Goal: Information Seeking & Learning: Learn about a topic

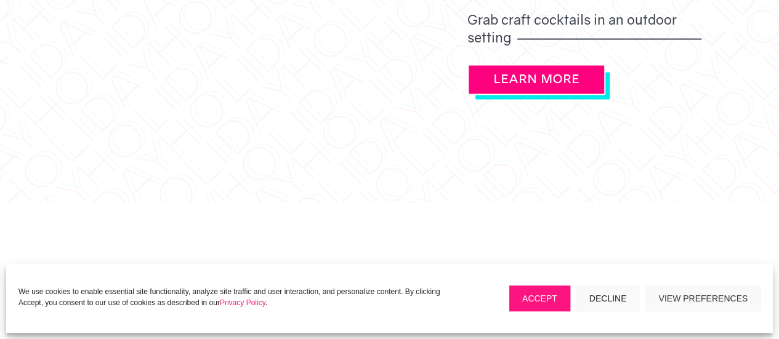
scroll to position [1199, 0]
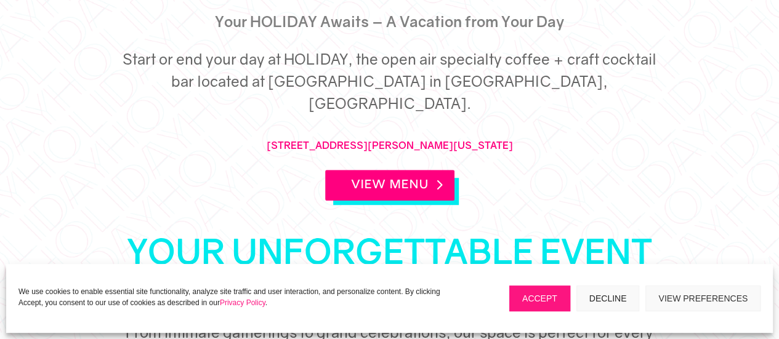
scroll to position [406, 0]
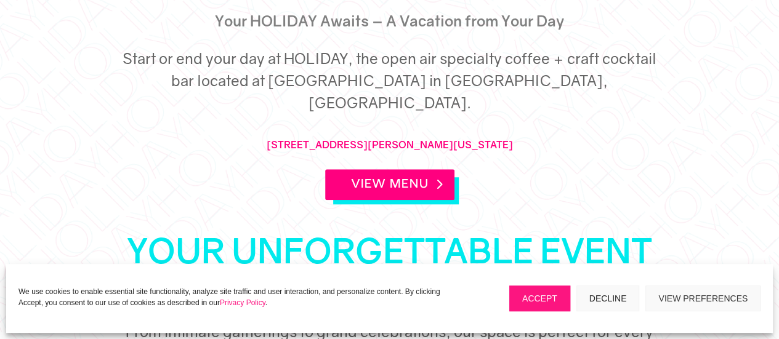
click at [378, 169] on link "View Menu" at bounding box center [389, 184] width 129 height 31
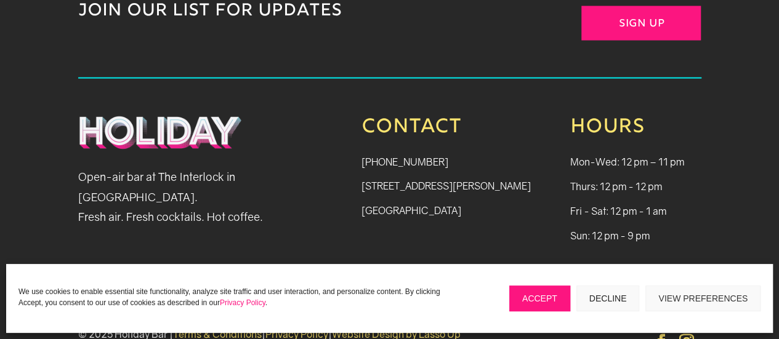
scroll to position [1356, 0]
